Goal: Task Accomplishment & Management: Manage account settings

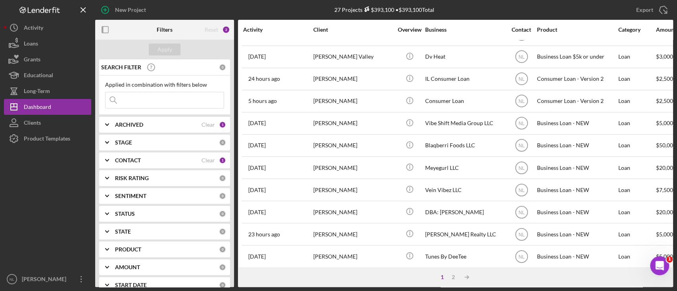
scroll to position [335, 0]
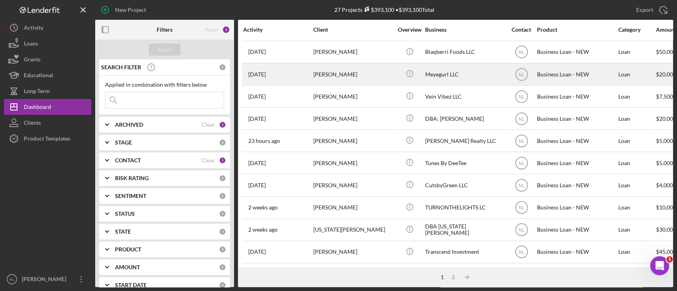
click at [346, 73] on div "[PERSON_NAME]" at bounding box center [352, 74] width 79 height 21
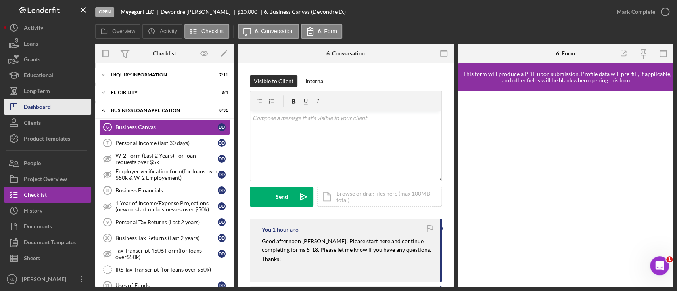
click at [57, 106] on button "Icon/Dashboard Dashboard" at bounding box center [47, 107] width 87 height 16
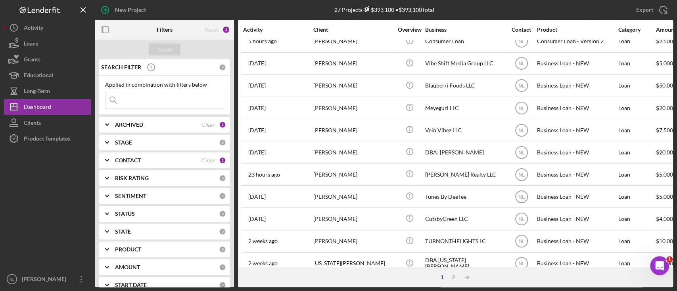
scroll to position [335, 0]
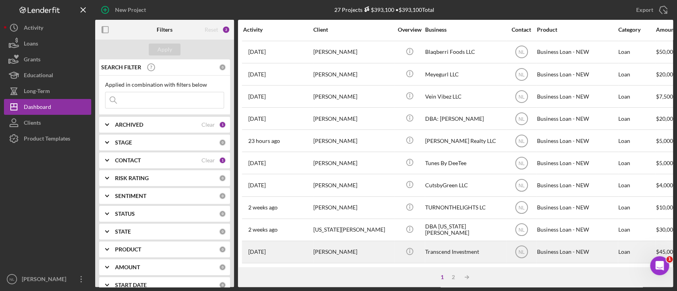
click at [349, 246] on div "[PERSON_NAME]" at bounding box center [352, 252] width 79 height 21
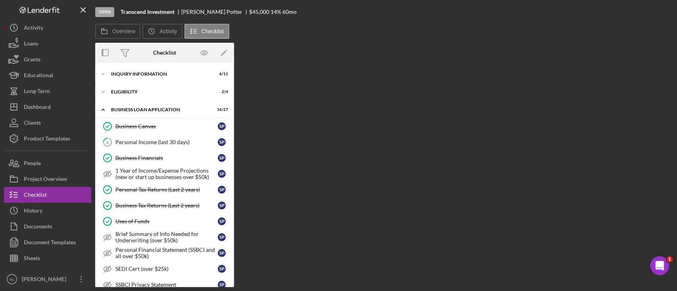
scroll to position [140, 0]
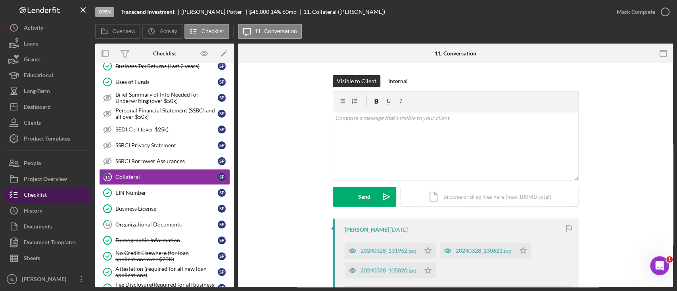
click at [57, 189] on button "Checklist" at bounding box center [47, 195] width 87 height 16
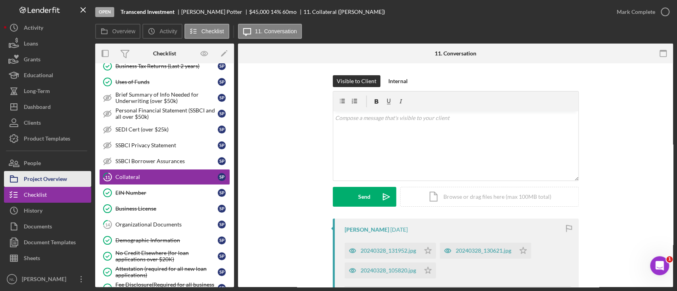
click at [57, 176] on div "Project Overview" at bounding box center [45, 180] width 43 height 18
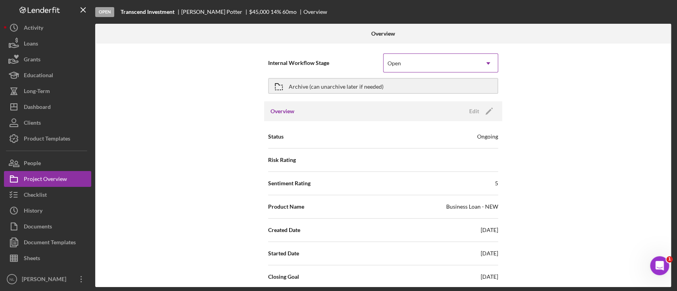
click at [415, 57] on div "Open" at bounding box center [430, 63] width 95 height 18
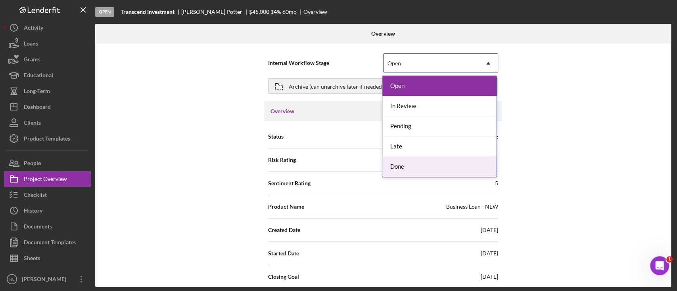
click at [409, 170] on div "Done" at bounding box center [439, 167] width 114 height 20
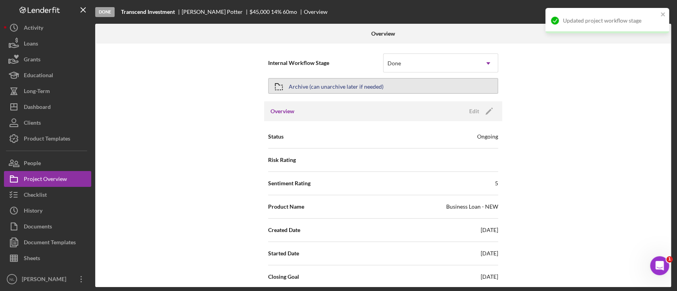
click at [312, 85] on div "Archive (can unarchive later if needed)" at bounding box center [336, 86] width 95 height 14
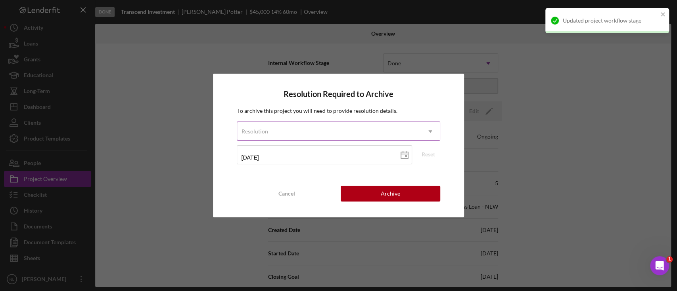
click at [297, 132] on div "Resolution" at bounding box center [328, 132] width 183 height 18
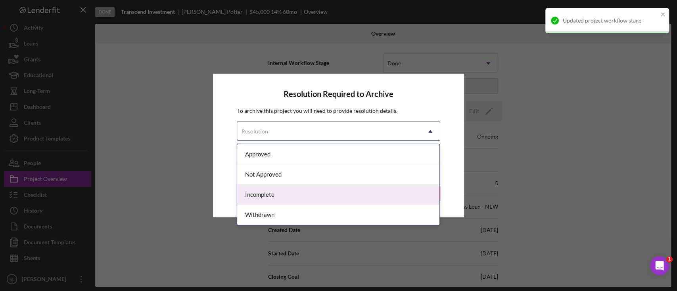
click at [298, 196] on div "Incomplete" at bounding box center [338, 195] width 202 height 20
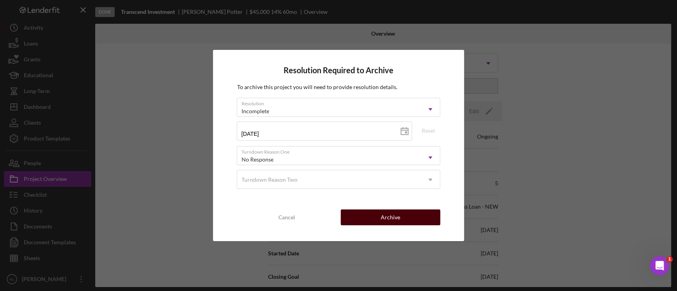
click at [397, 213] on div "Archive" at bounding box center [390, 218] width 19 height 16
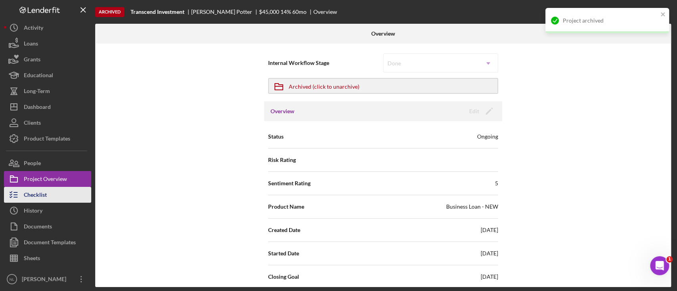
click at [57, 194] on button "Checklist" at bounding box center [47, 195] width 87 height 16
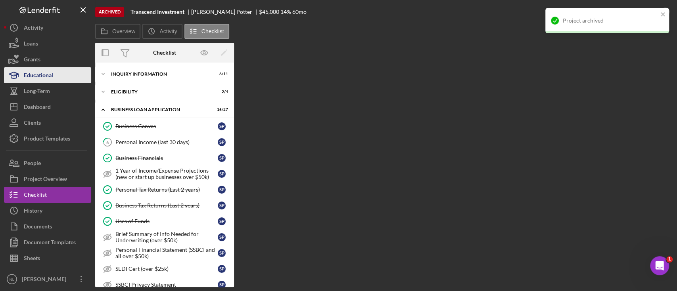
scroll to position [140, 0]
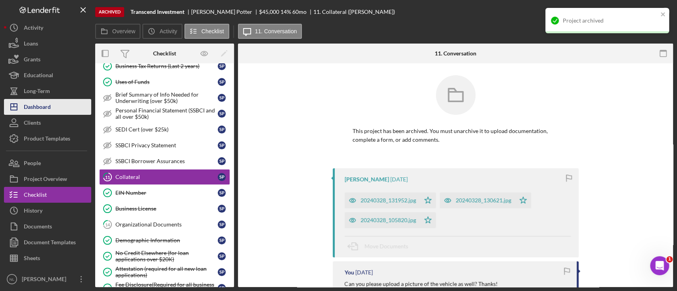
click at [54, 106] on button "Icon/Dashboard Dashboard" at bounding box center [47, 107] width 87 height 16
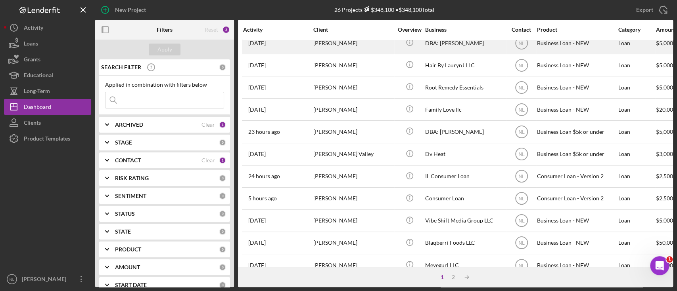
scroll to position [176, 0]
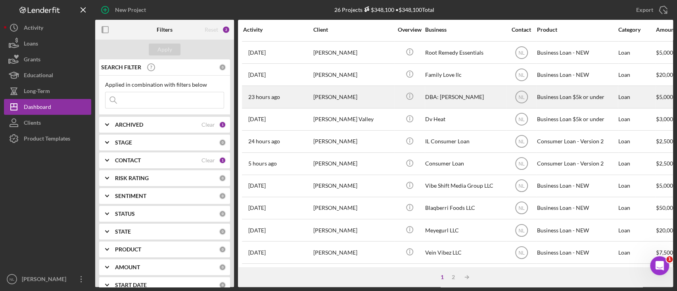
click at [350, 94] on div "[PERSON_NAME]" at bounding box center [352, 96] width 79 height 21
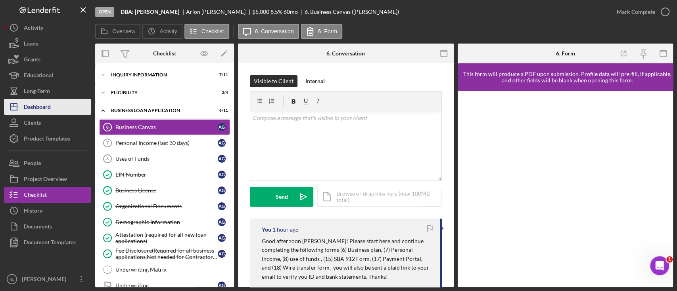
click at [54, 112] on button "Icon/Dashboard Dashboard" at bounding box center [47, 107] width 87 height 16
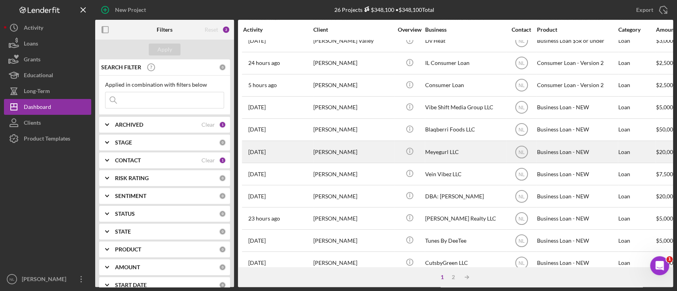
scroll to position [251, 0]
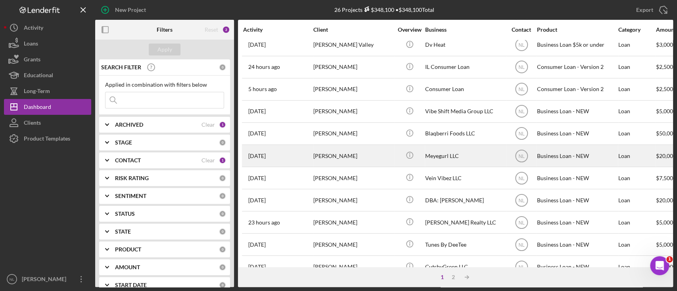
click at [341, 156] on div "[PERSON_NAME]" at bounding box center [352, 156] width 79 height 21
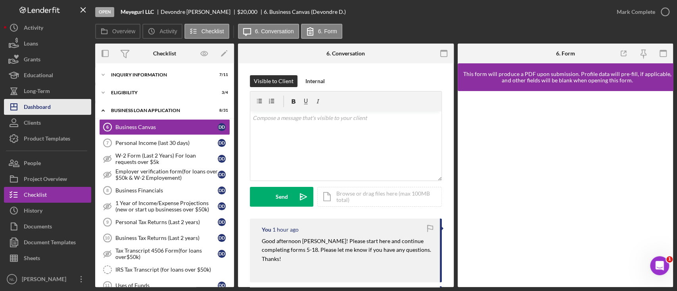
click at [44, 105] on div "Dashboard" at bounding box center [37, 108] width 27 height 18
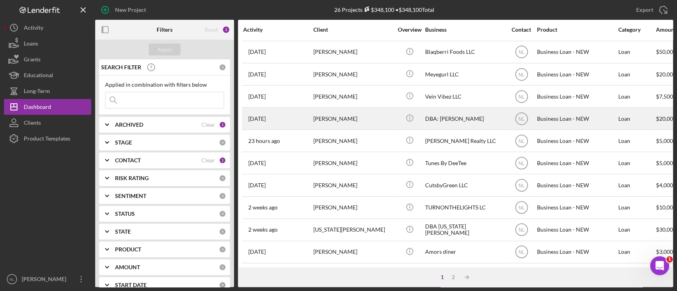
scroll to position [221, 0]
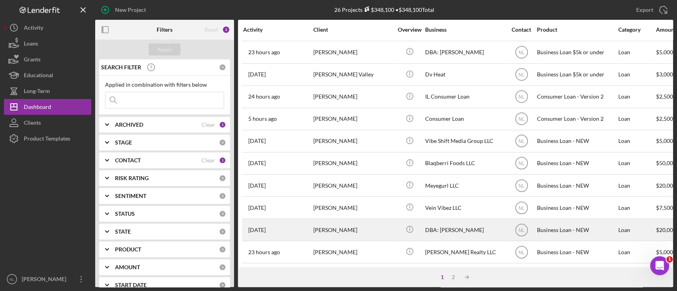
click at [337, 235] on div "[PERSON_NAME]" at bounding box center [352, 230] width 79 height 21
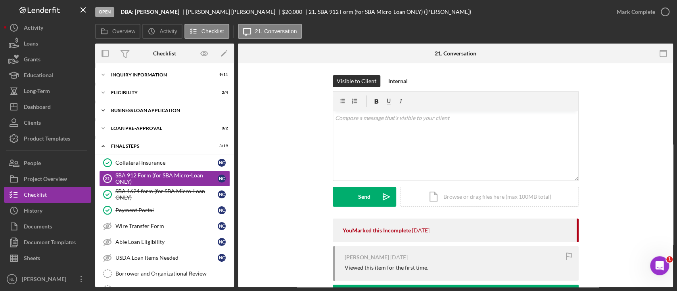
click at [155, 111] on div "BUSINESS LOAN APPLICATION" at bounding box center [167, 110] width 113 height 5
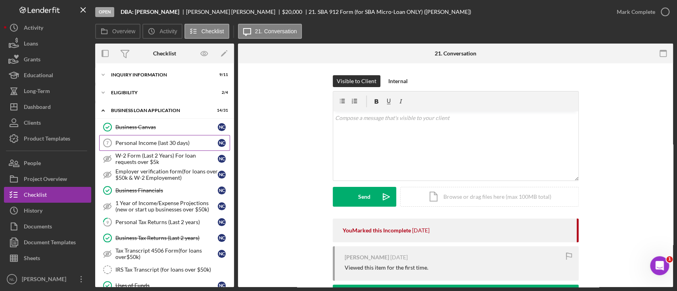
click at [157, 147] on link "Personal Income (last 30 days) 7 Personal Income (last 30 days) N C" at bounding box center [164, 143] width 131 height 16
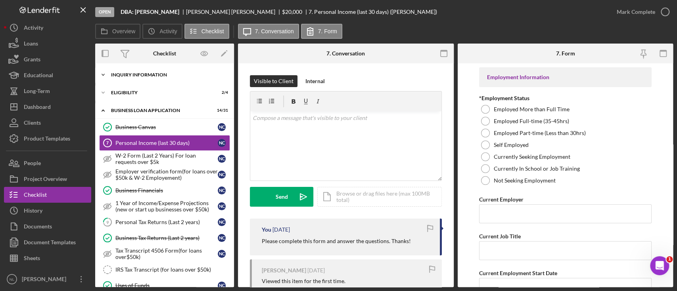
click at [144, 76] on div "INQUIRY INFORMATION" at bounding box center [167, 75] width 113 height 5
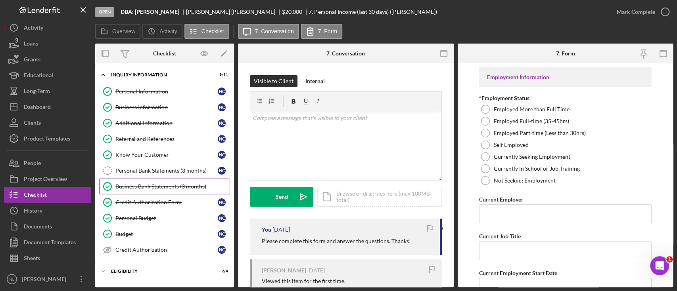
scroll to position [57, 0]
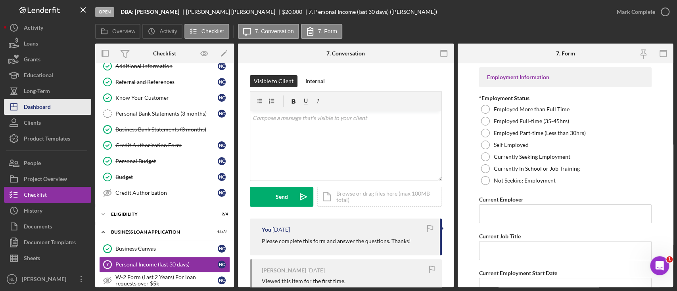
click at [54, 110] on button "Icon/Dashboard Dashboard" at bounding box center [47, 107] width 87 height 16
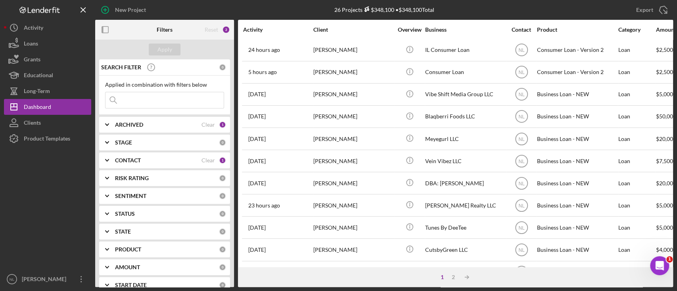
scroll to position [335, 0]
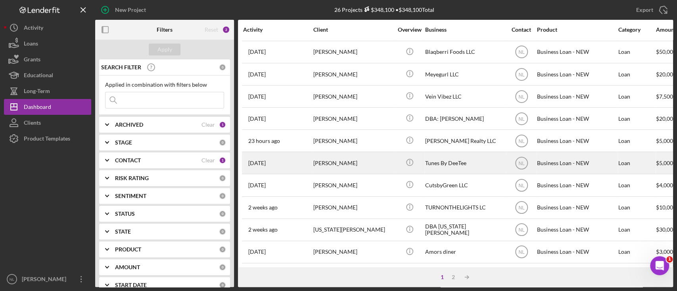
click at [346, 159] on div "[PERSON_NAME]" at bounding box center [352, 163] width 79 height 21
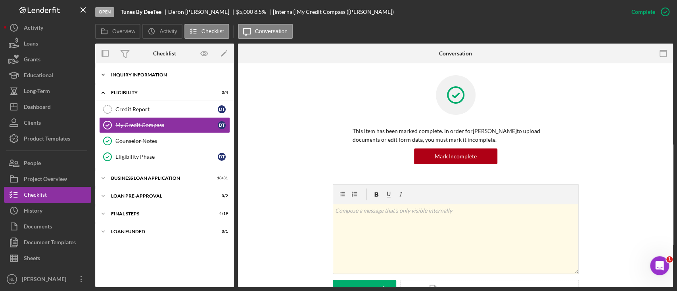
click at [142, 77] on div "INQUIRY INFORMATION" at bounding box center [167, 75] width 113 height 5
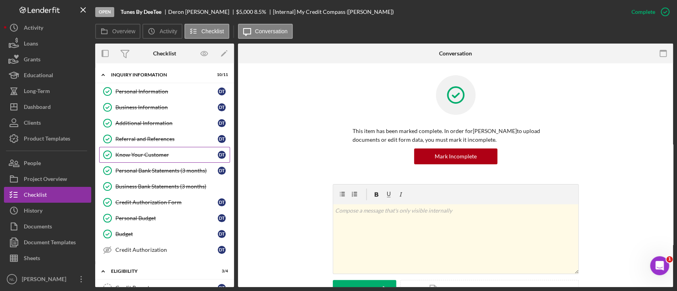
scroll to position [134, 0]
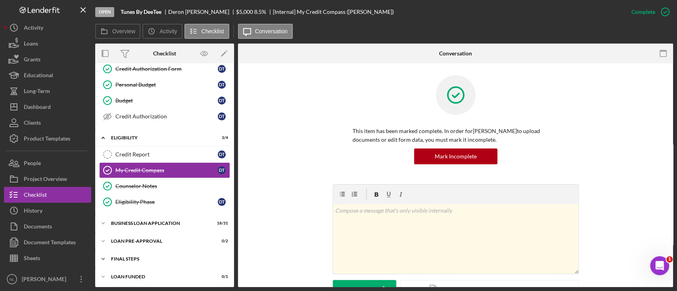
click at [152, 257] on div "FINAL STEPS" at bounding box center [167, 259] width 113 height 5
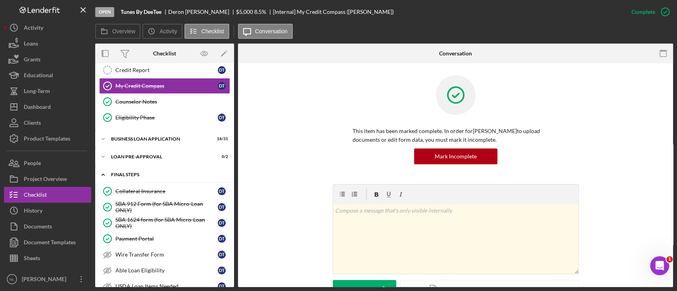
scroll to position [199, 0]
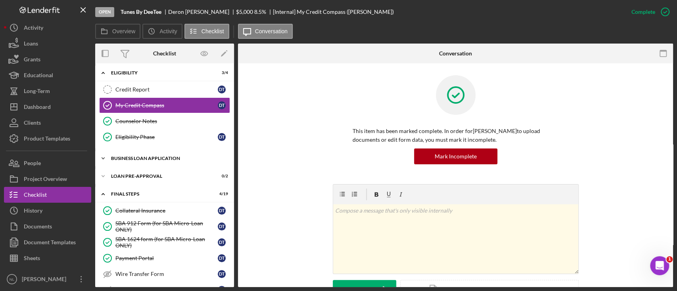
click at [159, 157] on div "BUSINESS LOAN APPLICATION" at bounding box center [167, 158] width 113 height 5
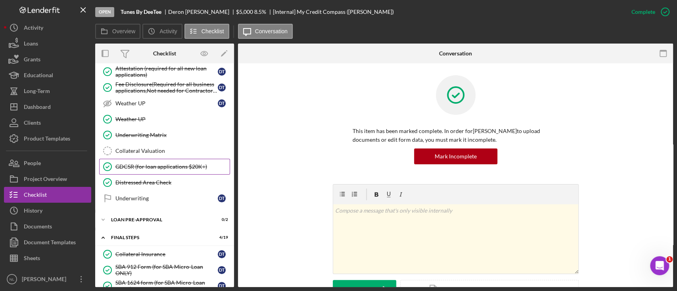
scroll to position [652, 0]
click at [172, 147] on div "Collateral Valuation" at bounding box center [172, 150] width 114 height 6
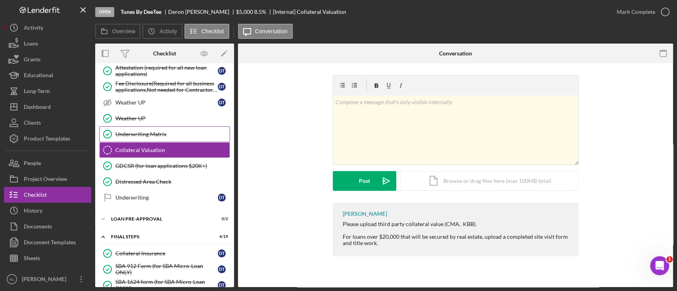
click at [165, 131] on div "Underwriting Matrix" at bounding box center [172, 134] width 114 height 6
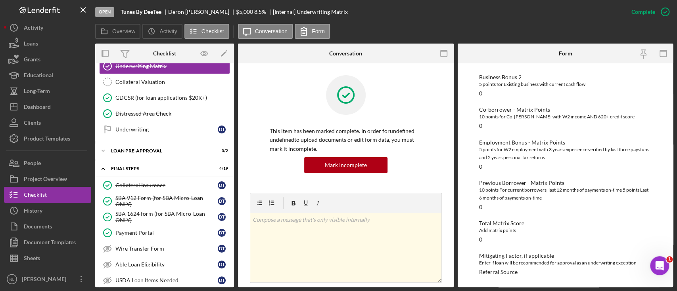
scroll to position [709, 0]
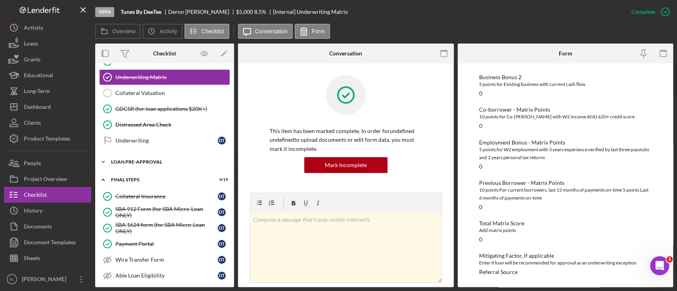
click at [138, 161] on div "Icon/Expander LOAN PRE-APPROVAL 0 / 2" at bounding box center [164, 162] width 139 height 16
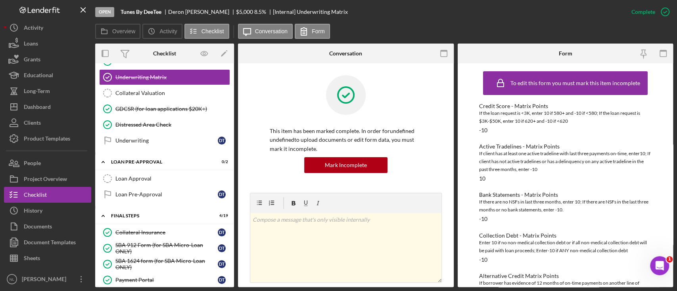
scroll to position [272, 0]
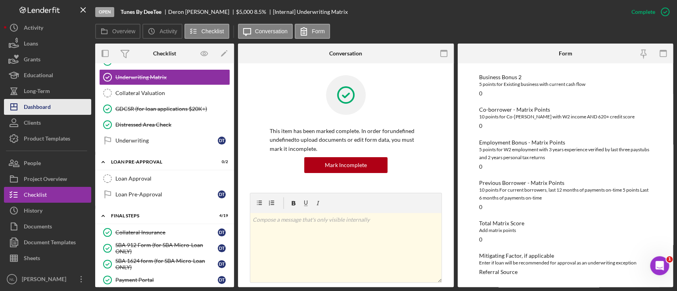
click at [50, 102] on div "Dashboard" at bounding box center [37, 108] width 27 height 18
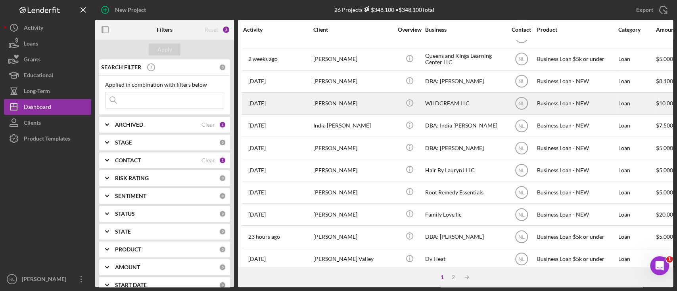
scroll to position [37, 0]
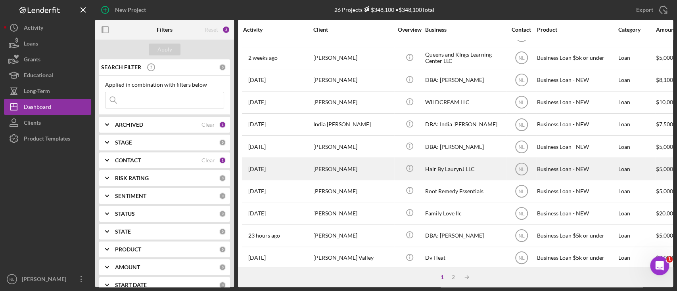
click at [338, 166] on div "[PERSON_NAME]" at bounding box center [352, 169] width 79 height 21
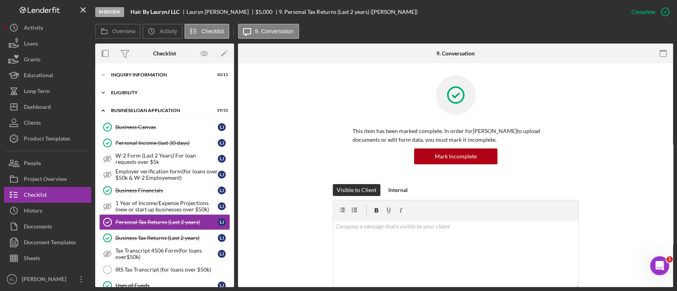
click at [138, 94] on div "ELIGIBILITY" at bounding box center [167, 92] width 113 height 5
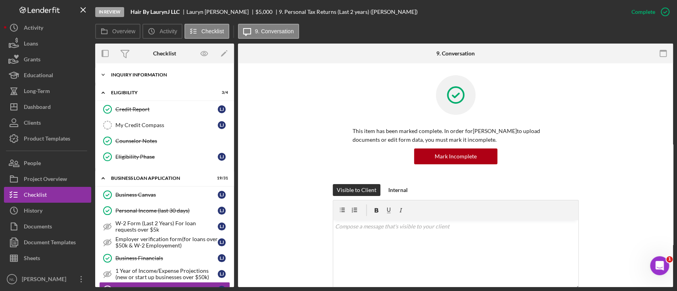
click at [132, 76] on div "INQUIRY INFORMATION" at bounding box center [167, 75] width 113 height 5
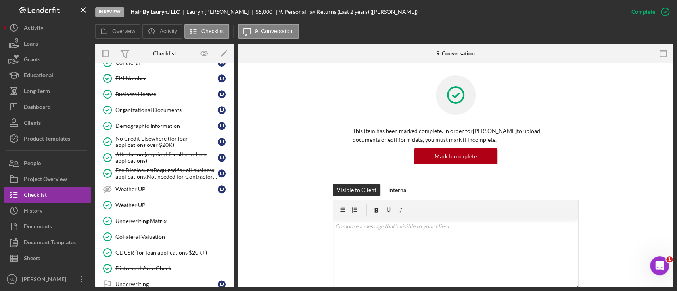
scroll to position [627, 0]
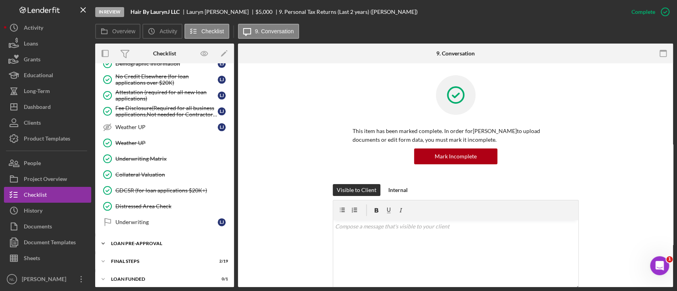
click at [160, 241] on div "LOAN PRE-APPROVAL" at bounding box center [167, 243] width 113 height 5
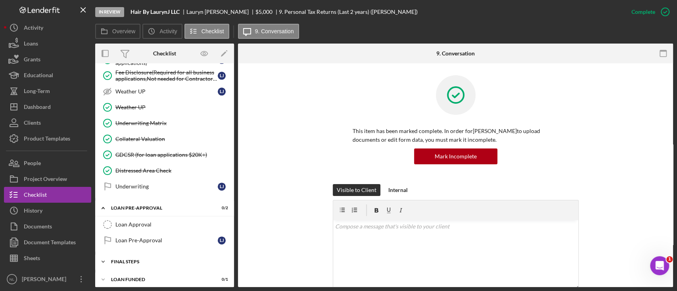
drag, startPoint x: 153, startPoint y: 255, endPoint x: 128, endPoint y: 260, distance: 24.7
click at [128, 260] on div "Icon/Expander FINAL STEPS 2 / 19" at bounding box center [164, 262] width 139 height 16
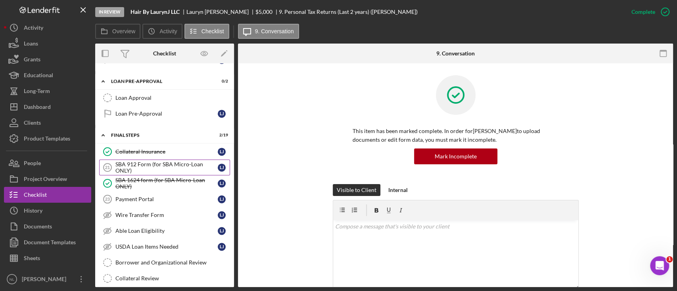
click at [117, 163] on div "SBA 912 Form (for SBA Micro-Loan ONLY)" at bounding box center [166, 167] width 102 height 13
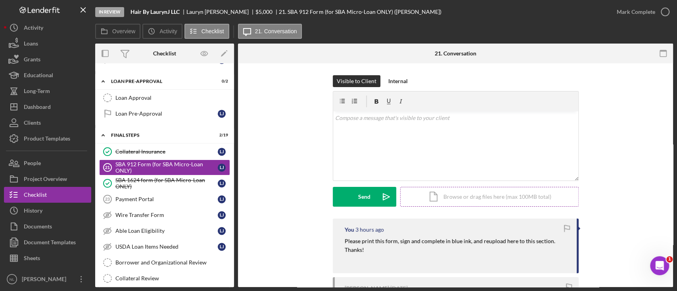
scroll to position [207, 0]
